Goal: Use online tool/utility: Utilize a website feature to perform a specific function

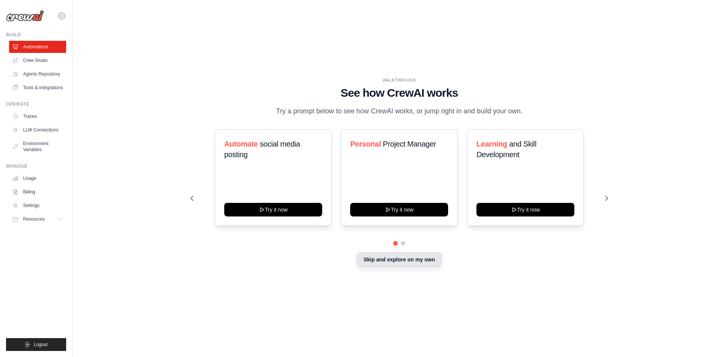
click at [415, 263] on button "Skip and explore on my own" at bounding box center [399, 260] width 84 height 14
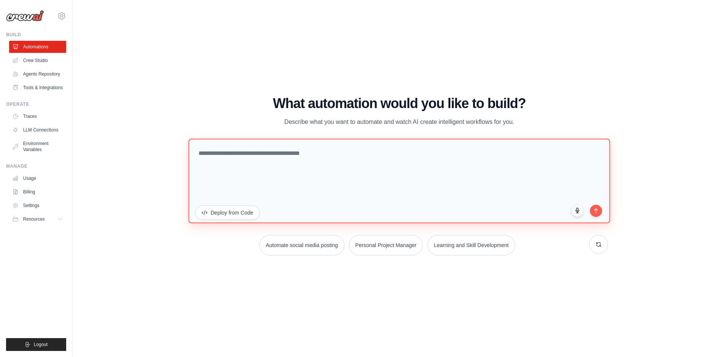
click at [305, 155] on textarea at bounding box center [399, 180] width 422 height 85
type textarea "**********"
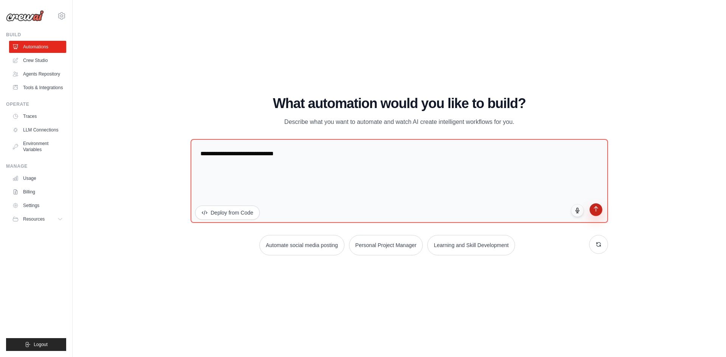
click at [599, 215] on button "submit" at bounding box center [595, 209] width 13 height 13
